Goal: Find contact information: Find contact information

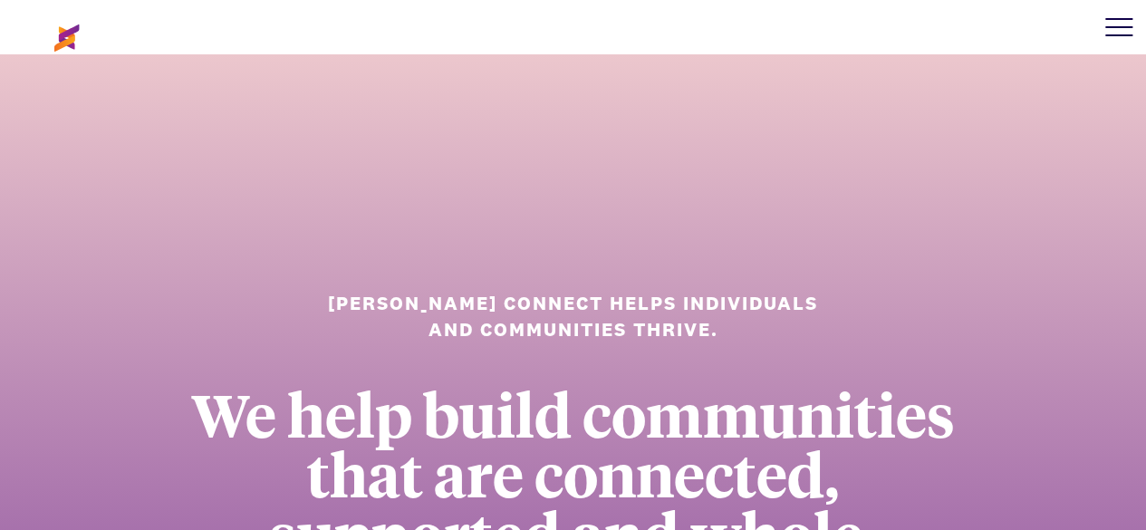
click at [1122, 30] on div at bounding box center [1118, 27] width 54 height 54
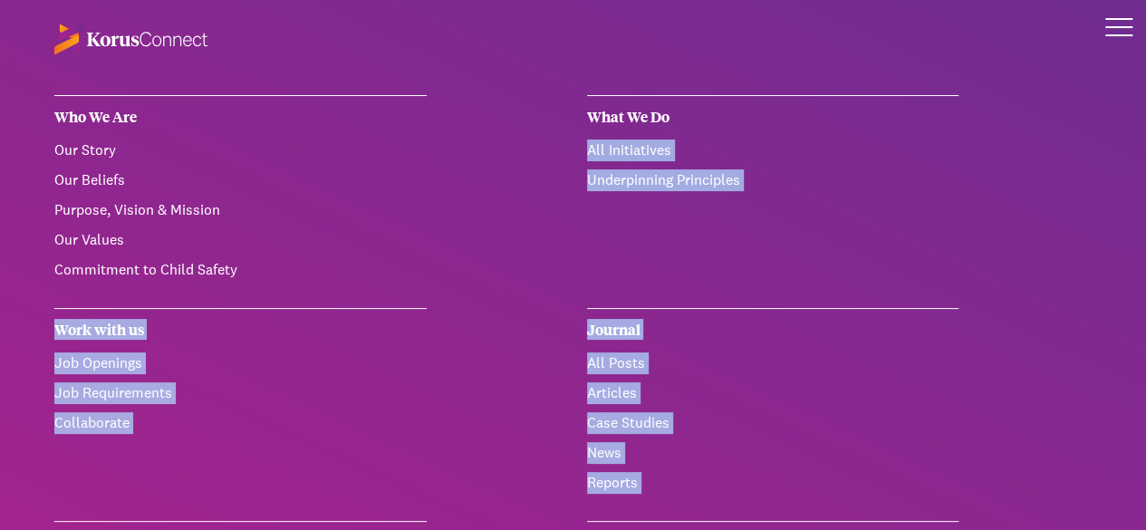
drag, startPoint x: 1137, startPoint y: 43, endPoint x: 1140, endPoint y: 96, distance: 52.6
click at [1140, 54] on div "Who We Are Learn more about us. Our Story Our Beliefs Purpose, Vision & Mission…" at bounding box center [573, 27] width 1146 height 54
click at [443, 331] on div "Who We Are Our Story Our Beliefs Purpose, Vision & Mission Our Values Commitmen…" at bounding box center [573, 538] width 1146 height 887
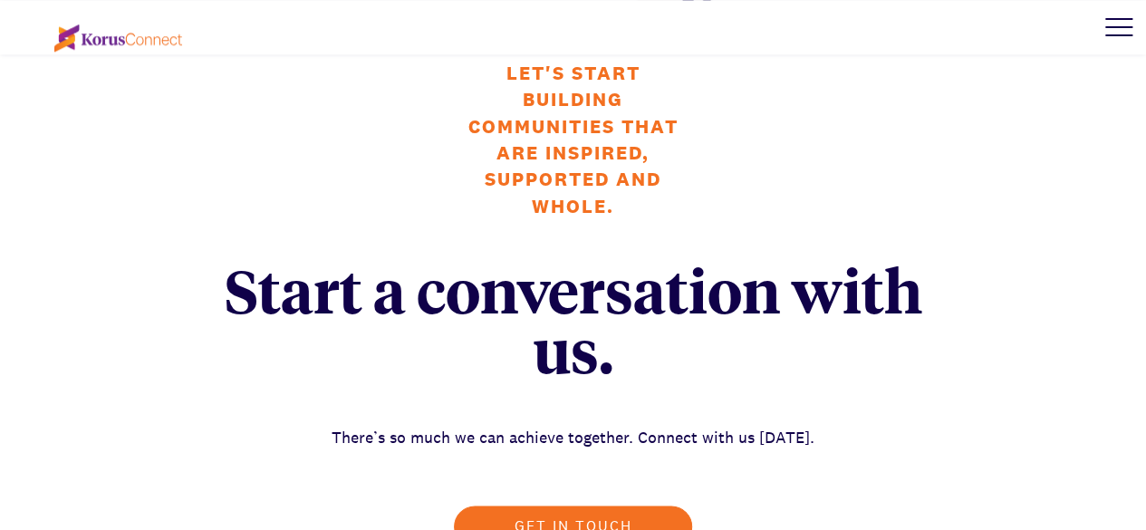
scroll to position [4353, 0]
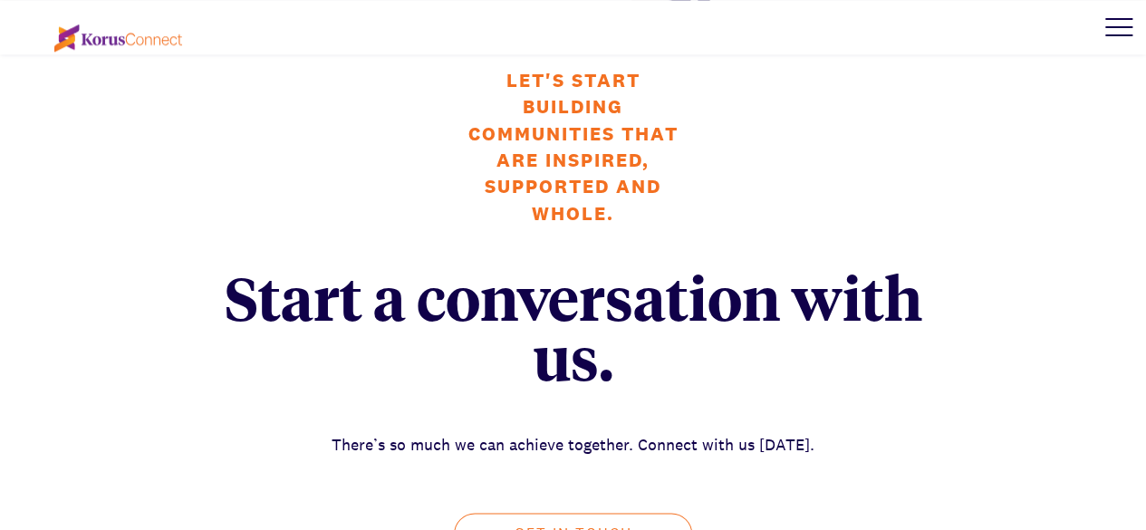
click at [625, 513] on link "Get in touch" at bounding box center [573, 534] width 239 height 42
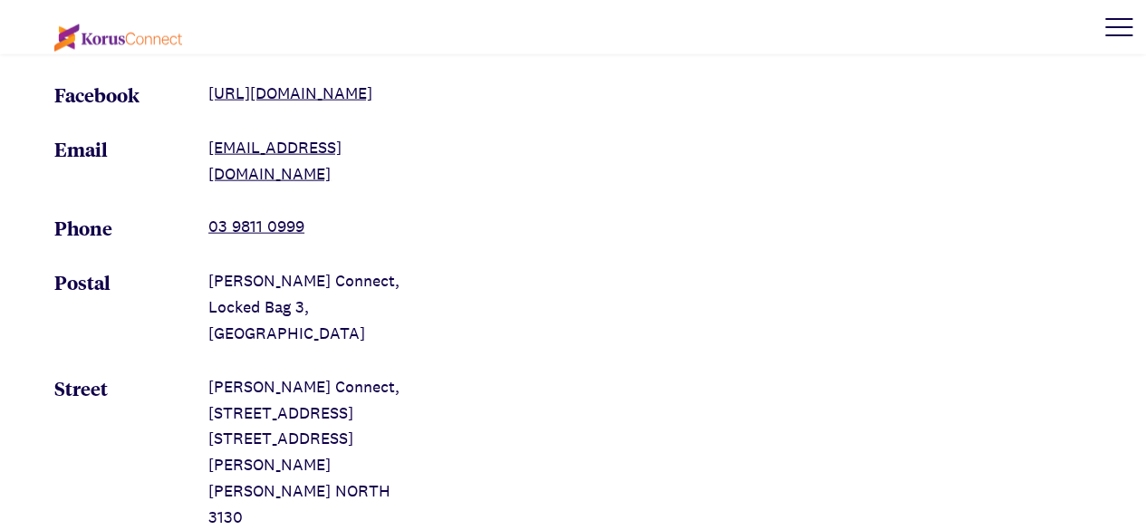
scroll to position [2104, 0]
